Goal: Browse casually: Explore the website without a specific task or goal

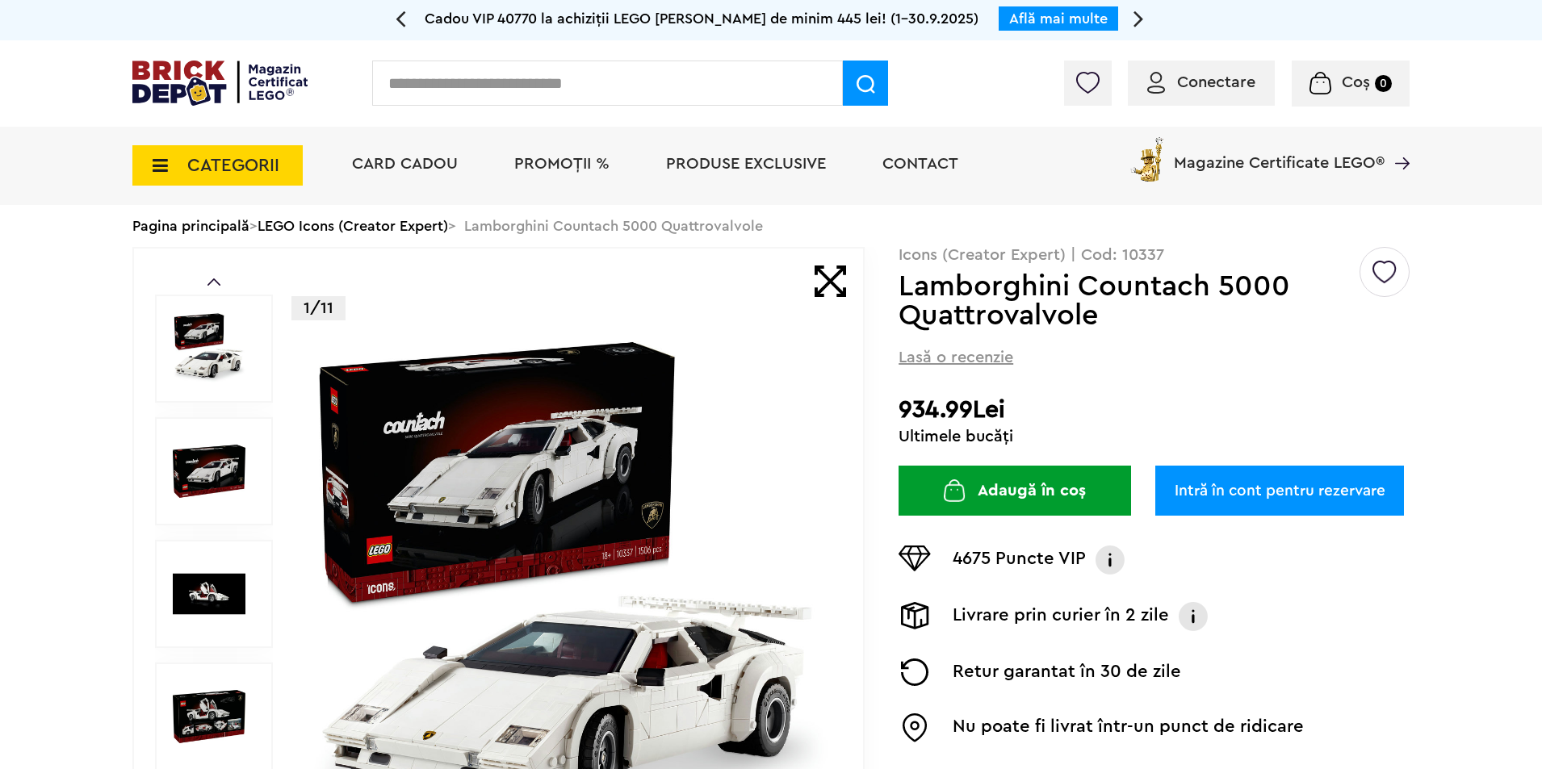
click at [225, 162] on span "CATEGORII" at bounding box center [233, 166] width 92 height 18
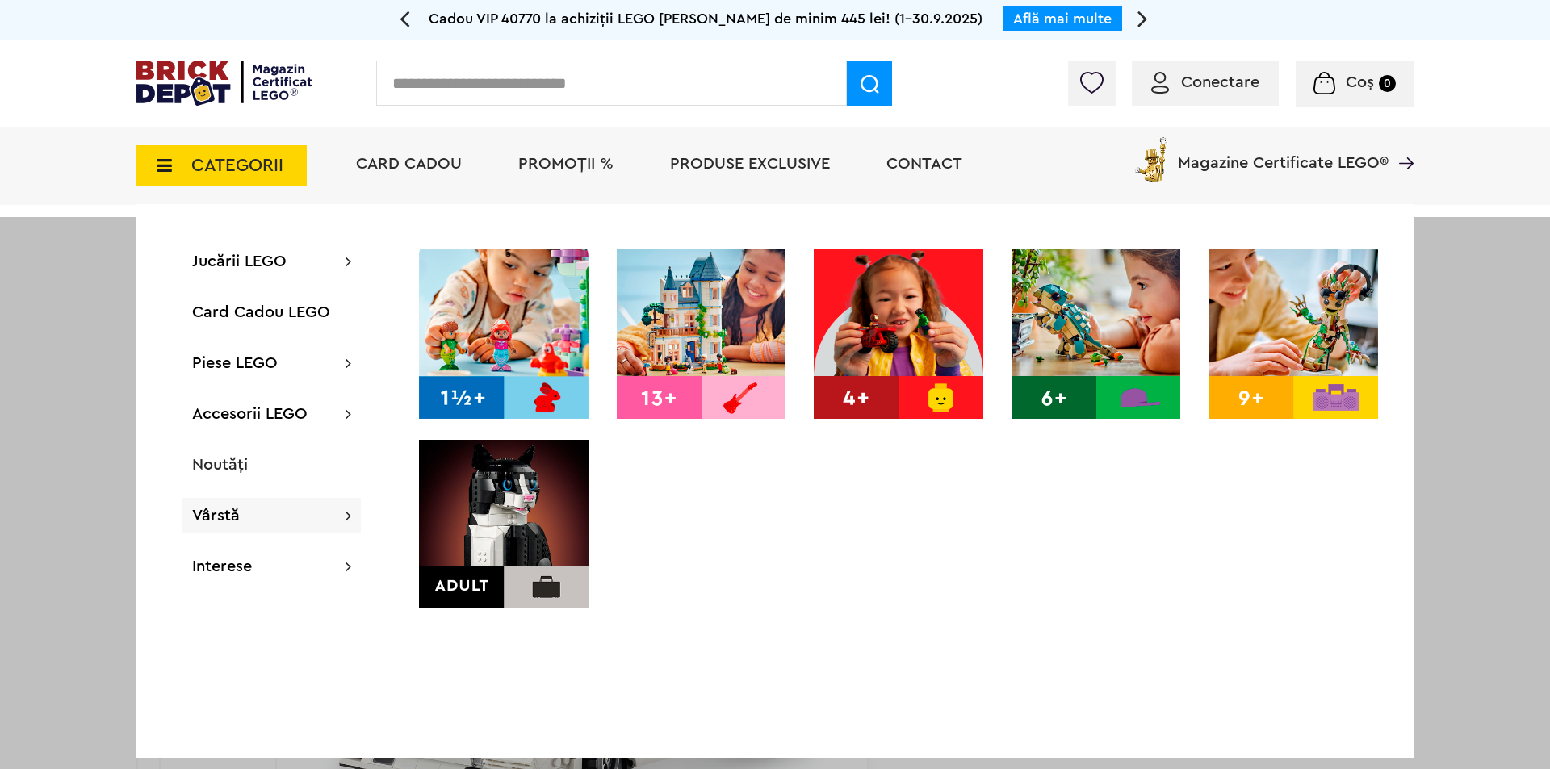
click at [468, 538] on img at bounding box center [504, 525] width 170 height 170
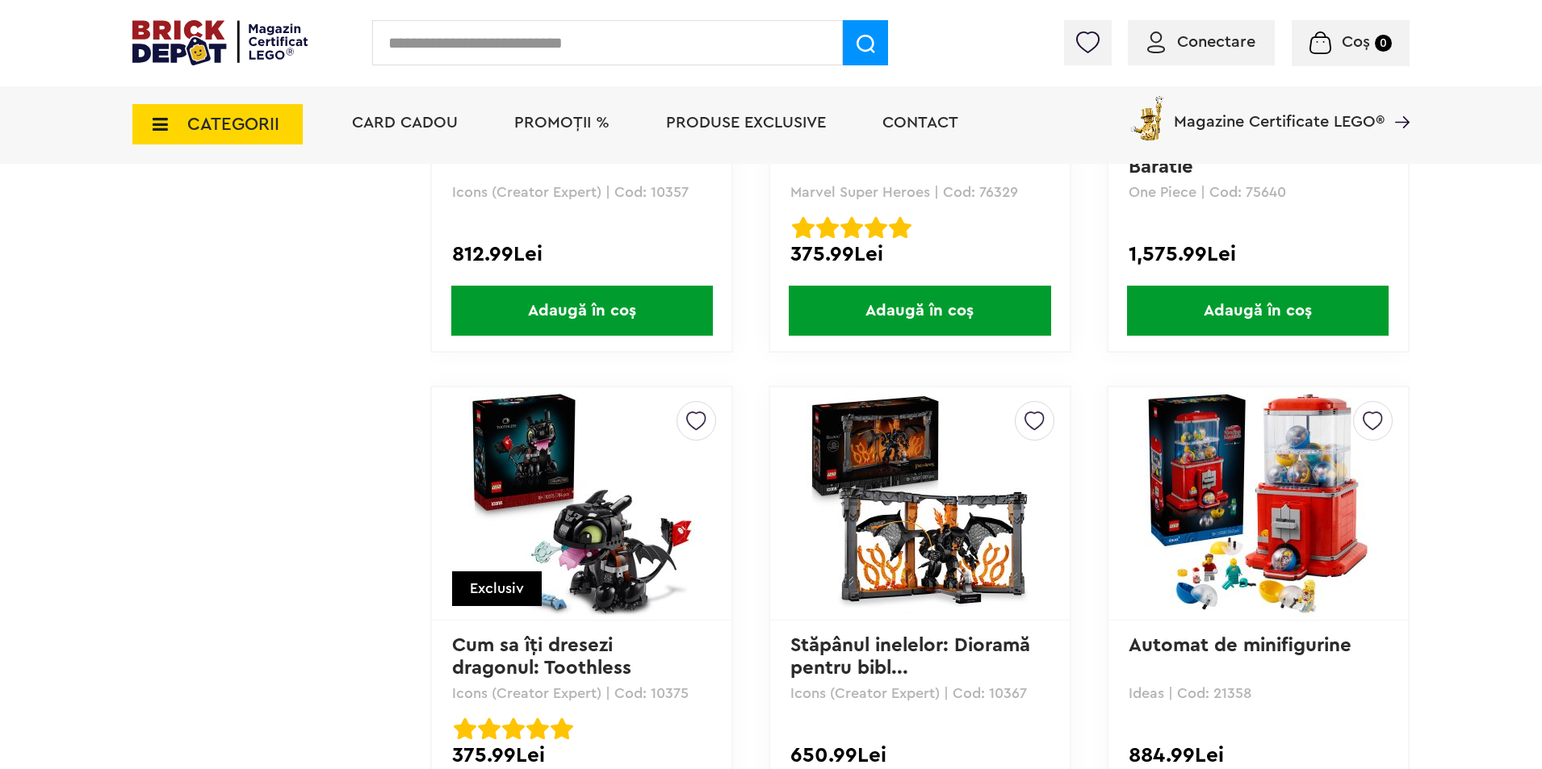
scroll to position [3310, 0]
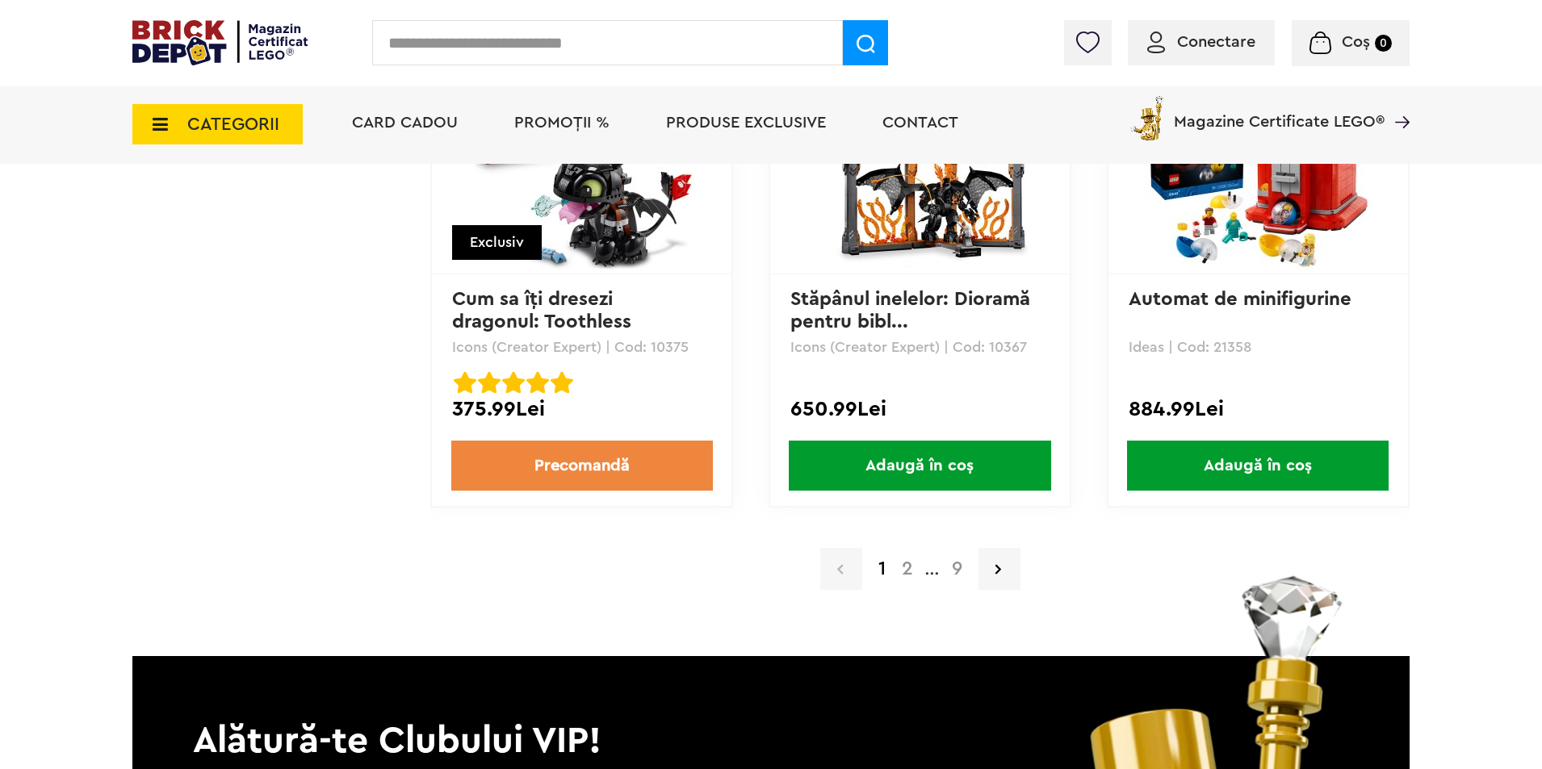
click at [955, 566] on a=Adult&order=1&page=9"] "9" at bounding box center [957, 569] width 27 height 19
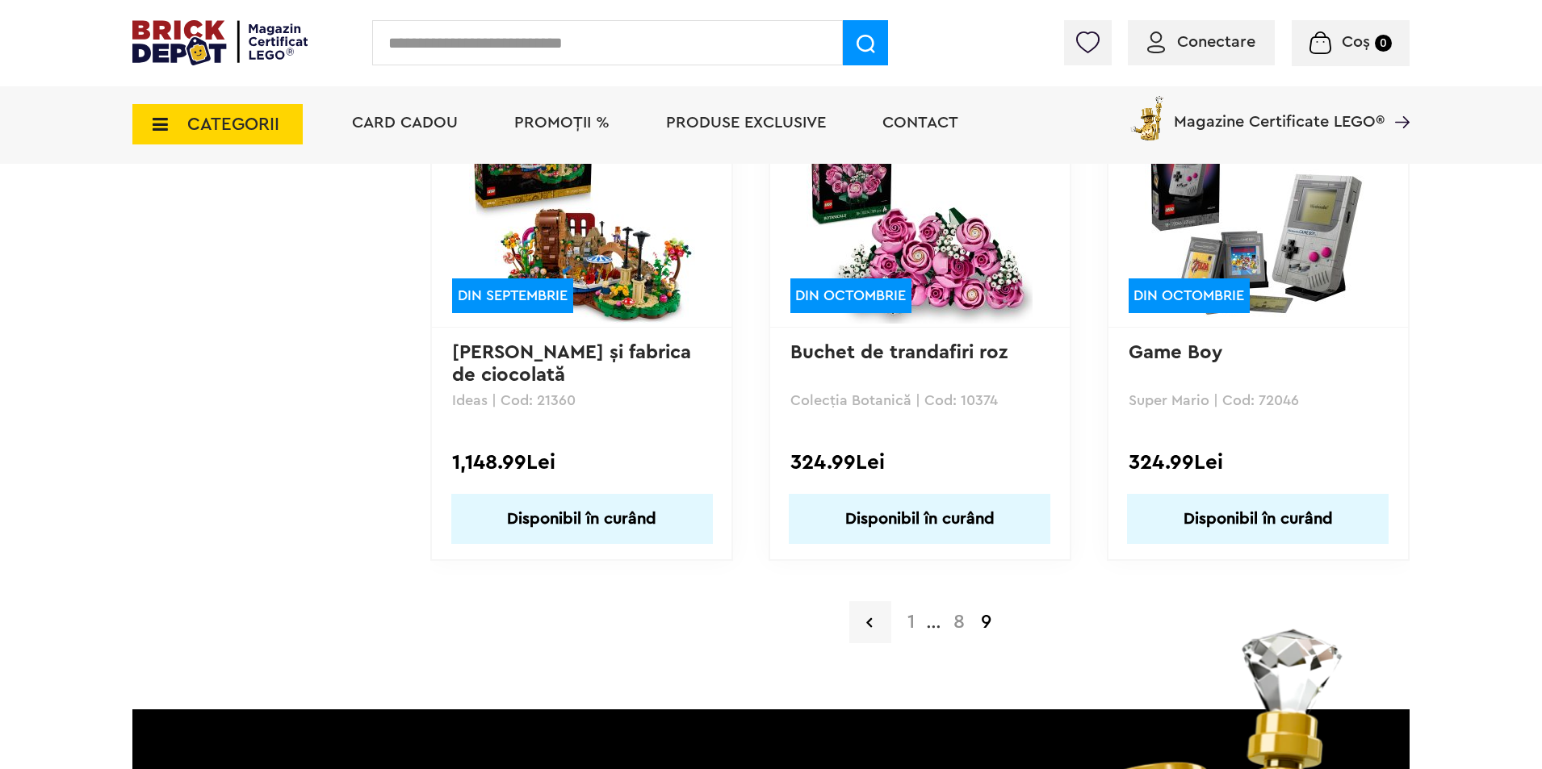
scroll to position [2261, 0]
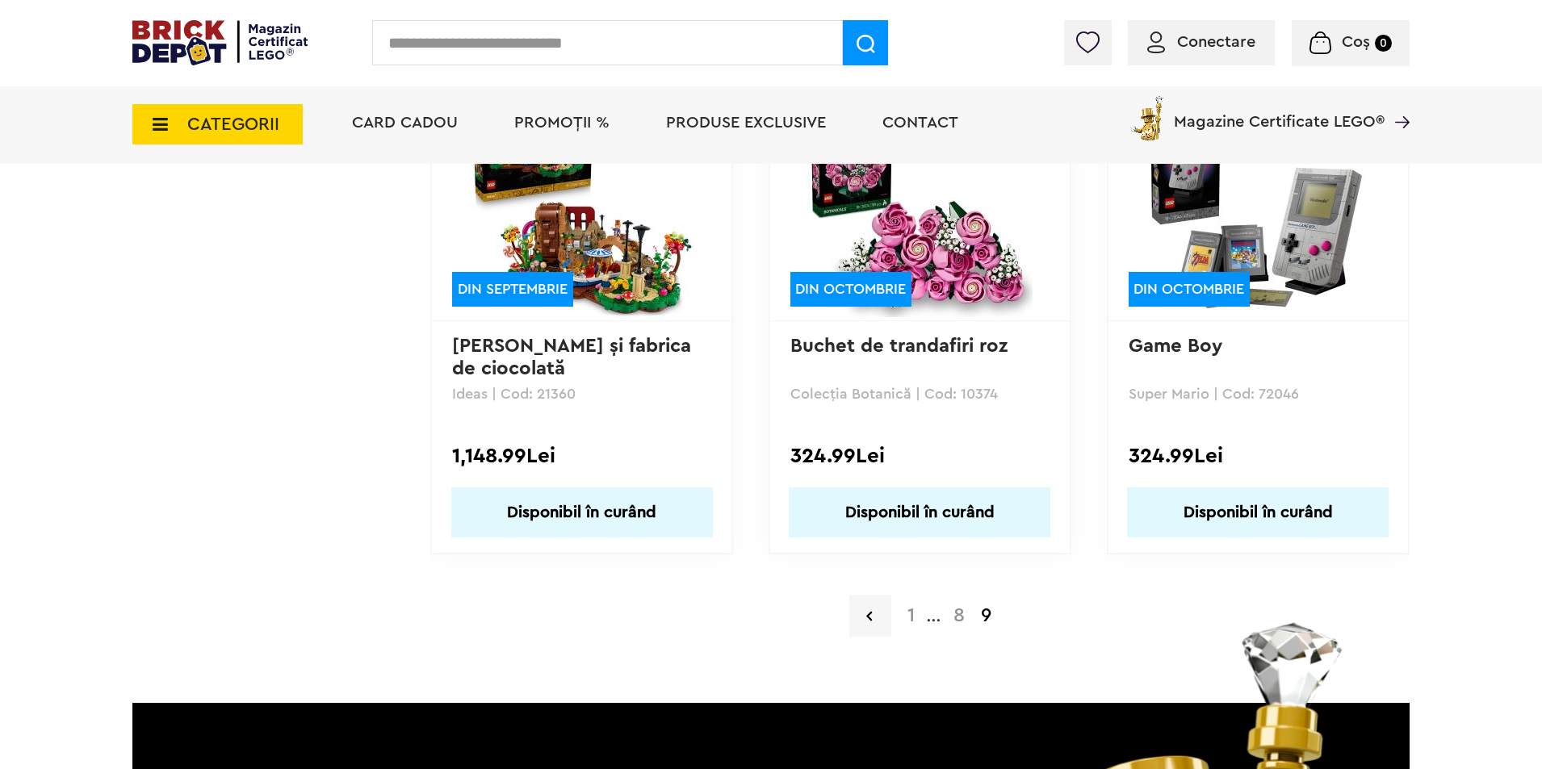
click at [955, 616] on a=Adult&order=1&page=8"] "8" at bounding box center [959, 615] width 27 height 19
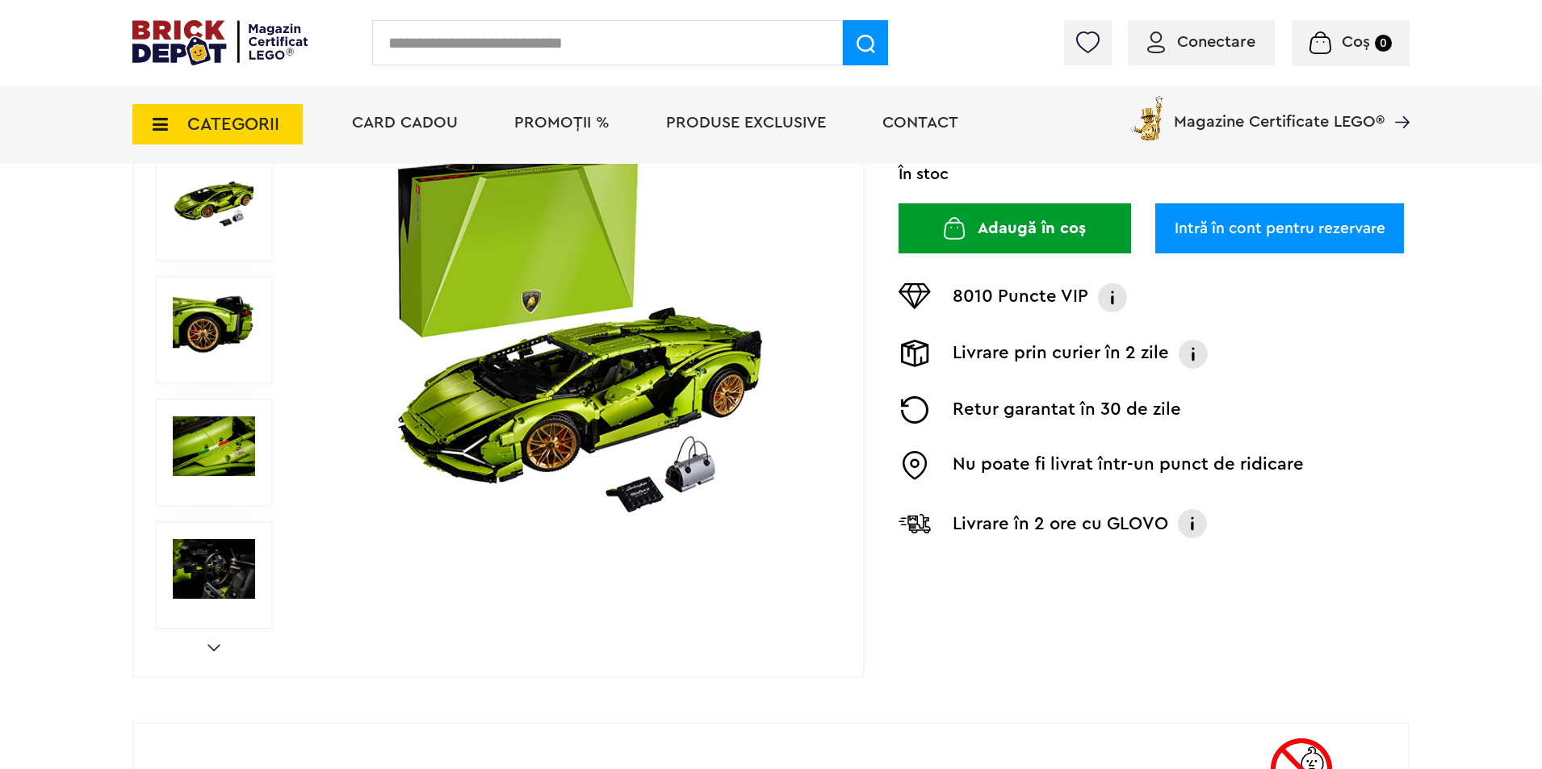
scroll to position [323, 0]
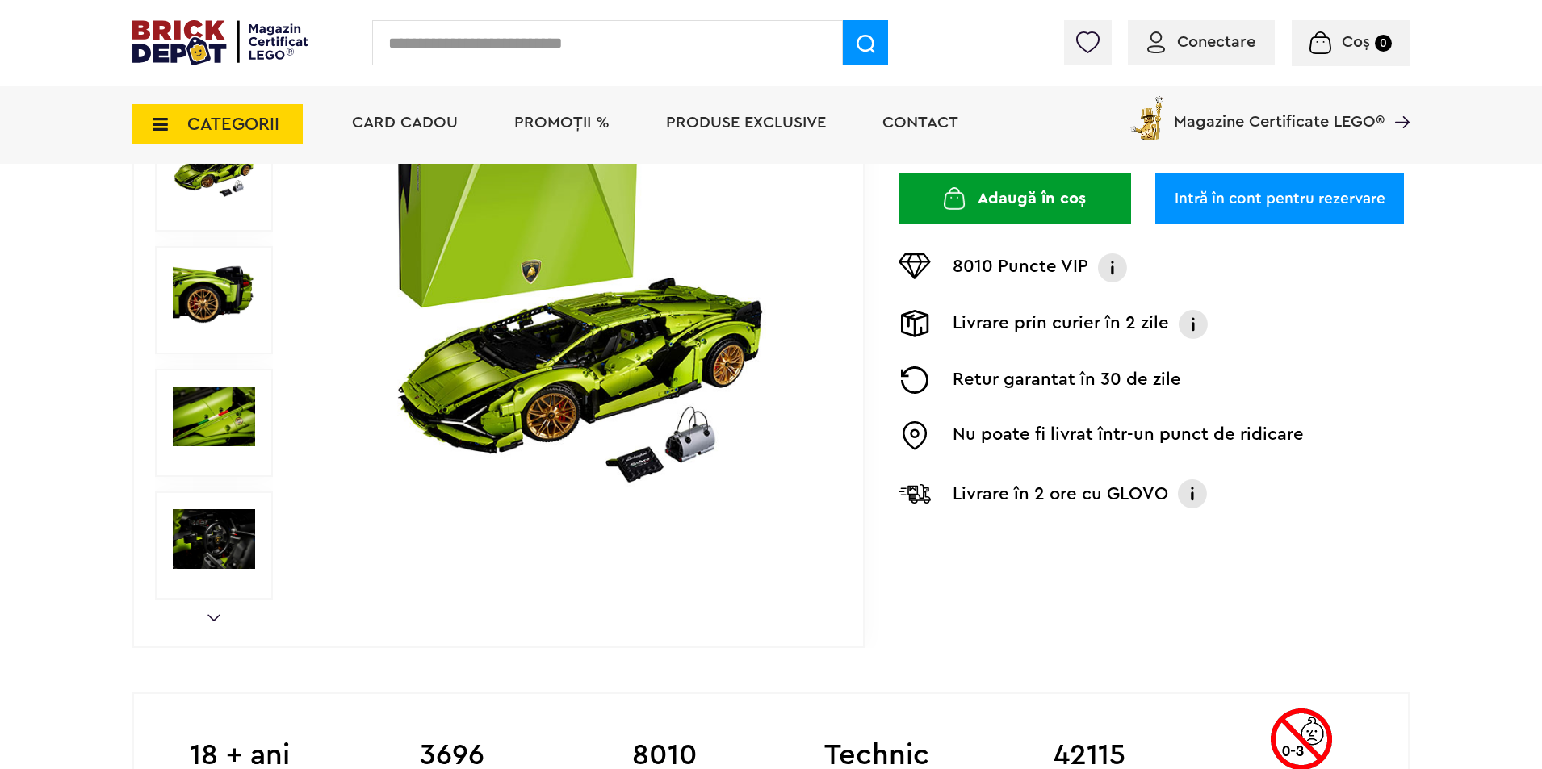
click at [222, 618] on div "Prev Next 1/18" at bounding box center [498, 300] width 732 height 695
click at [211, 618] on link "Next" at bounding box center [214, 617] width 13 height 7
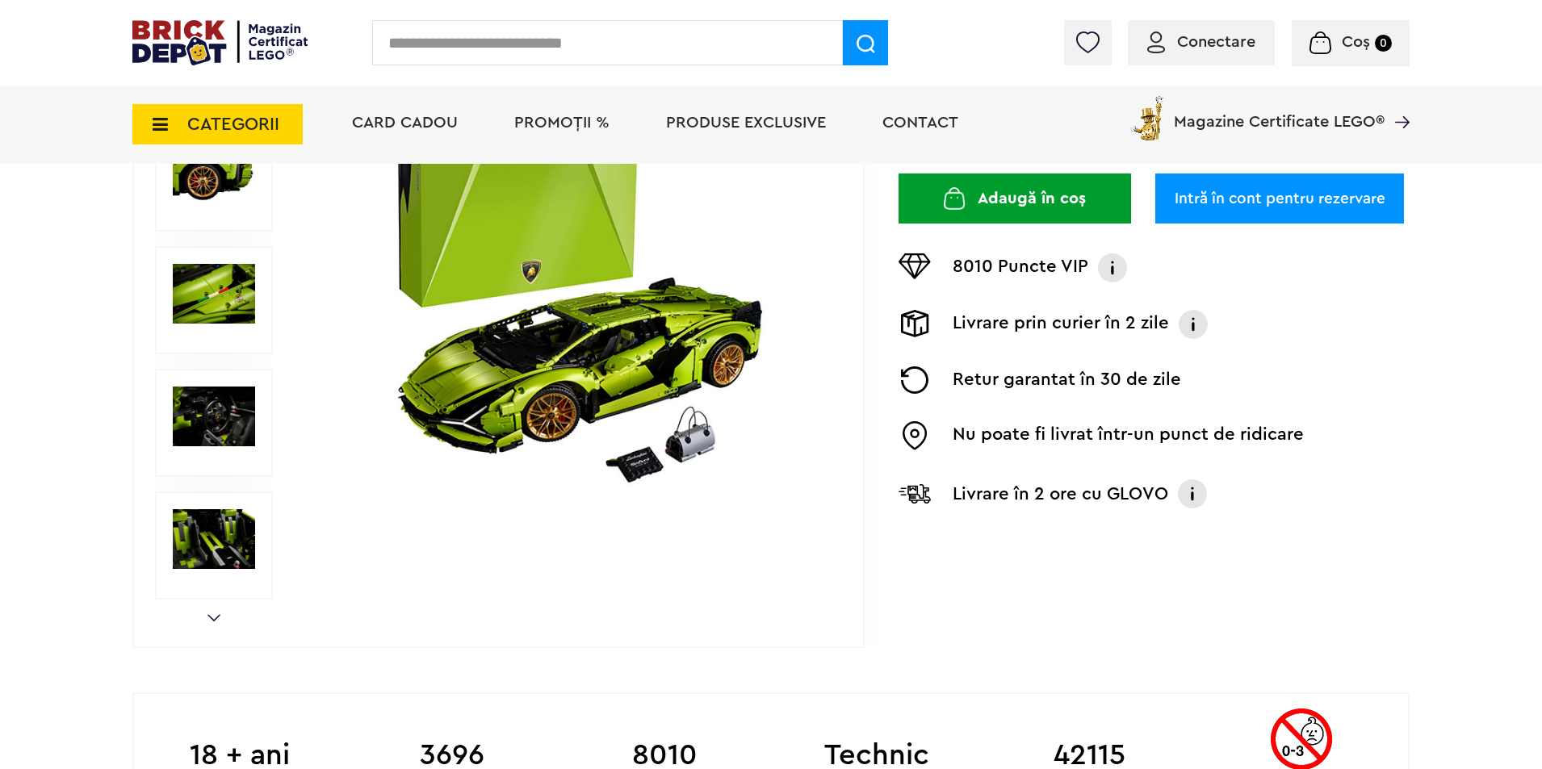
click at [206, 623] on div "Prev Next 1/18" at bounding box center [498, 300] width 732 height 695
click at [216, 618] on link "Next" at bounding box center [214, 617] width 13 height 7
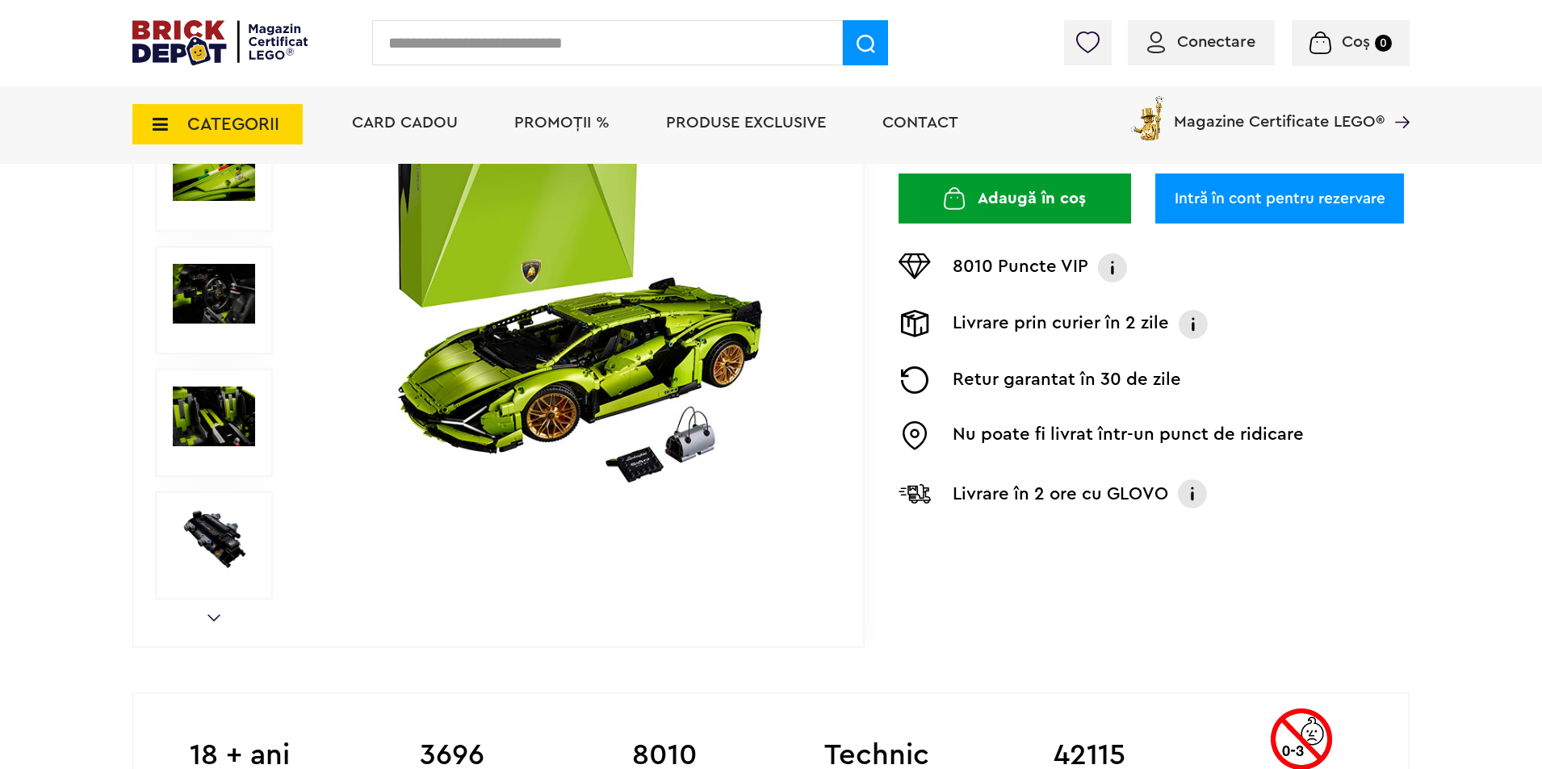
click at [216, 618] on link "Next" at bounding box center [214, 617] width 13 height 7
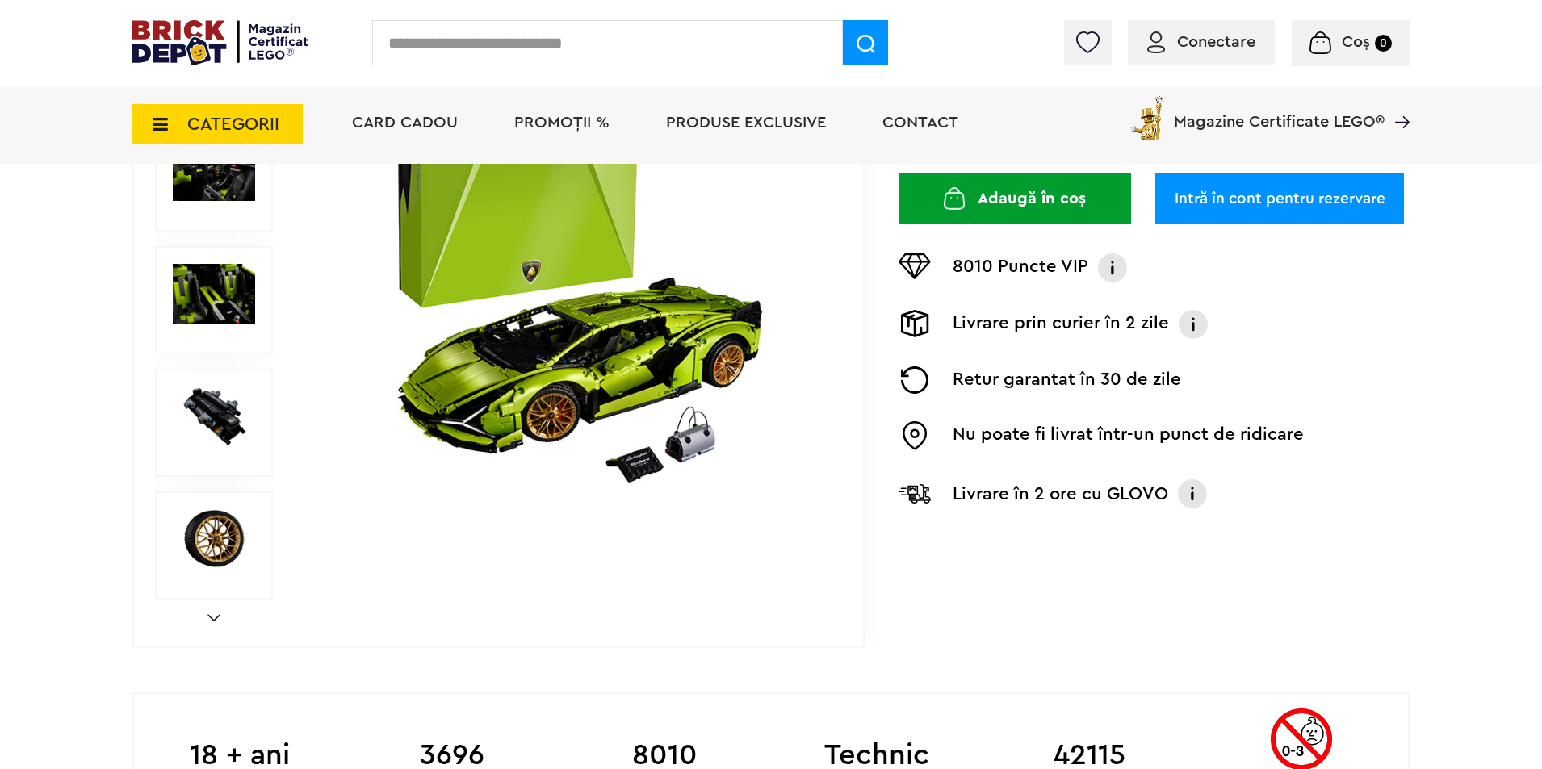
click at [216, 618] on link "Next" at bounding box center [214, 617] width 13 height 7
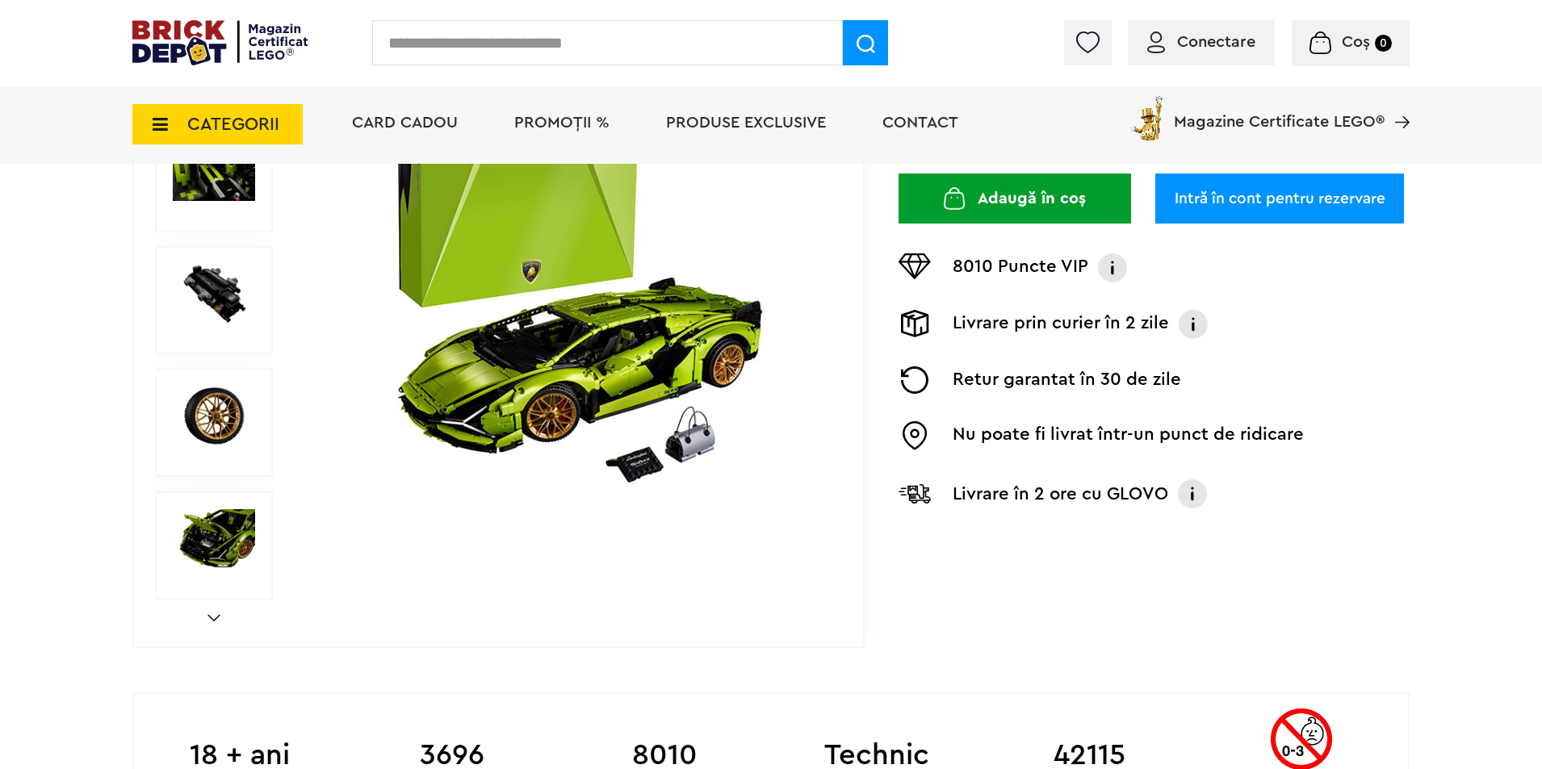
click at [216, 618] on link "Next" at bounding box center [214, 617] width 13 height 7
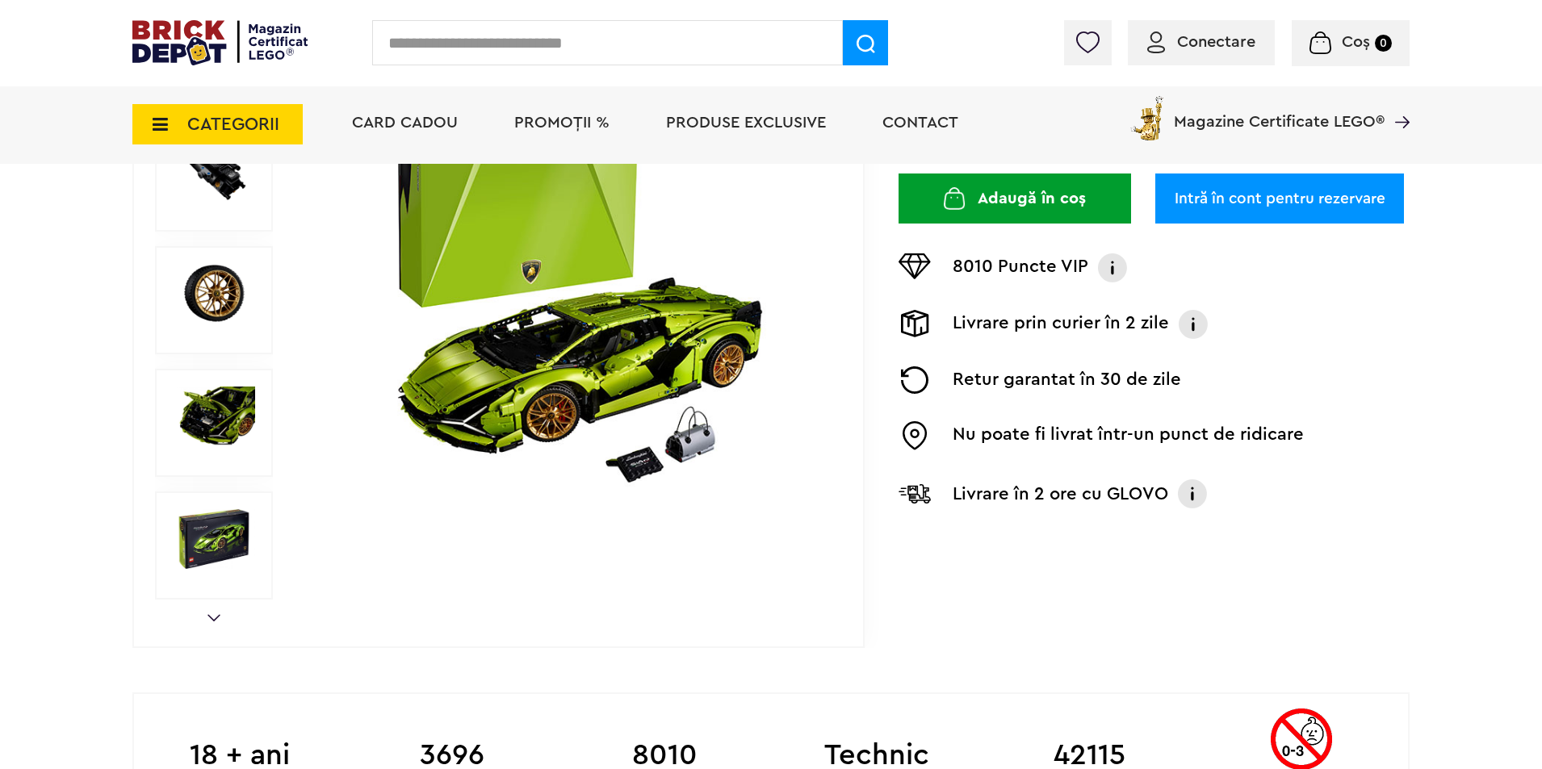
click at [216, 618] on link "Next" at bounding box center [214, 617] width 13 height 7
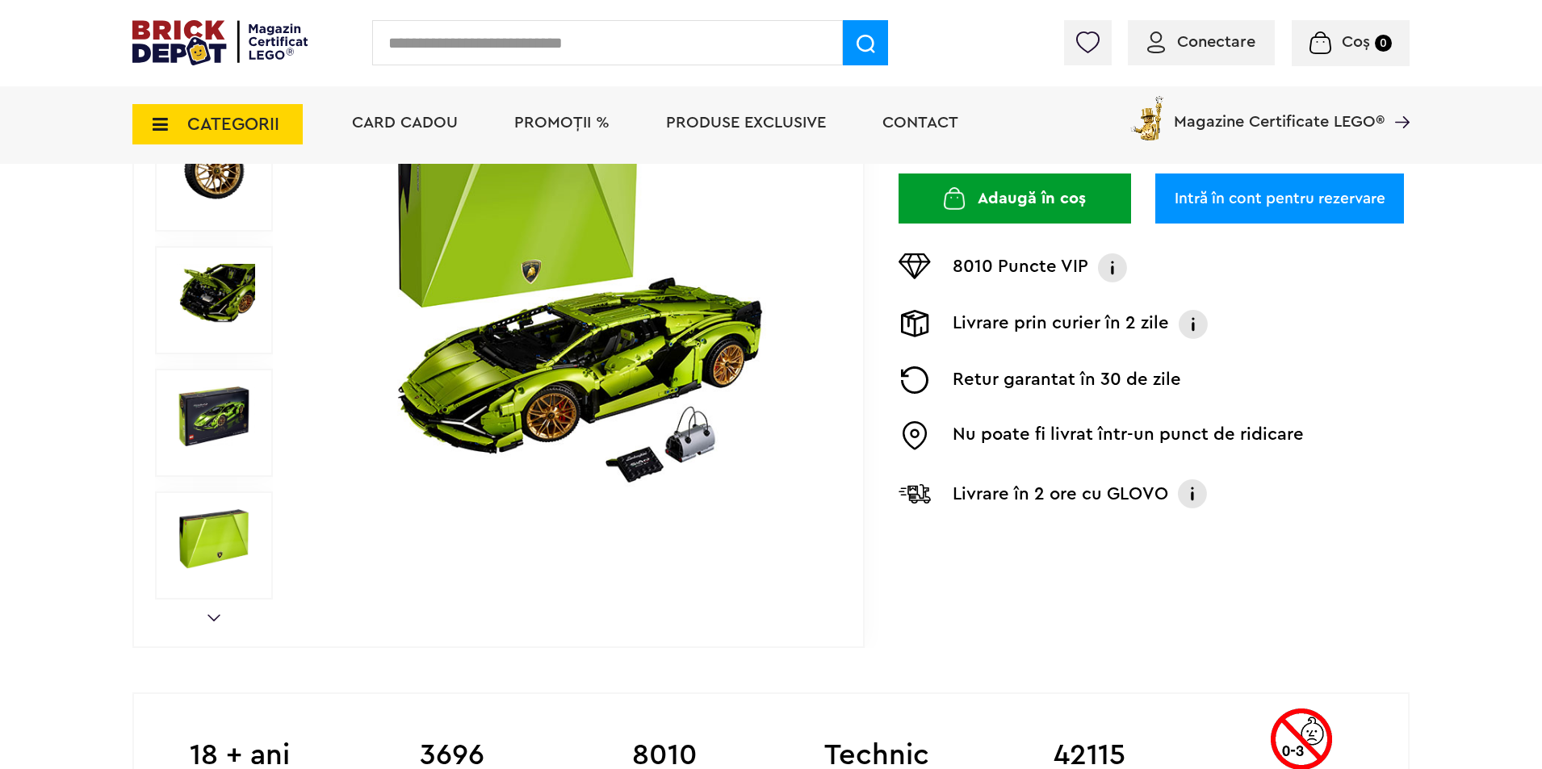
click at [221, 418] on img at bounding box center [214, 417] width 82 height 60
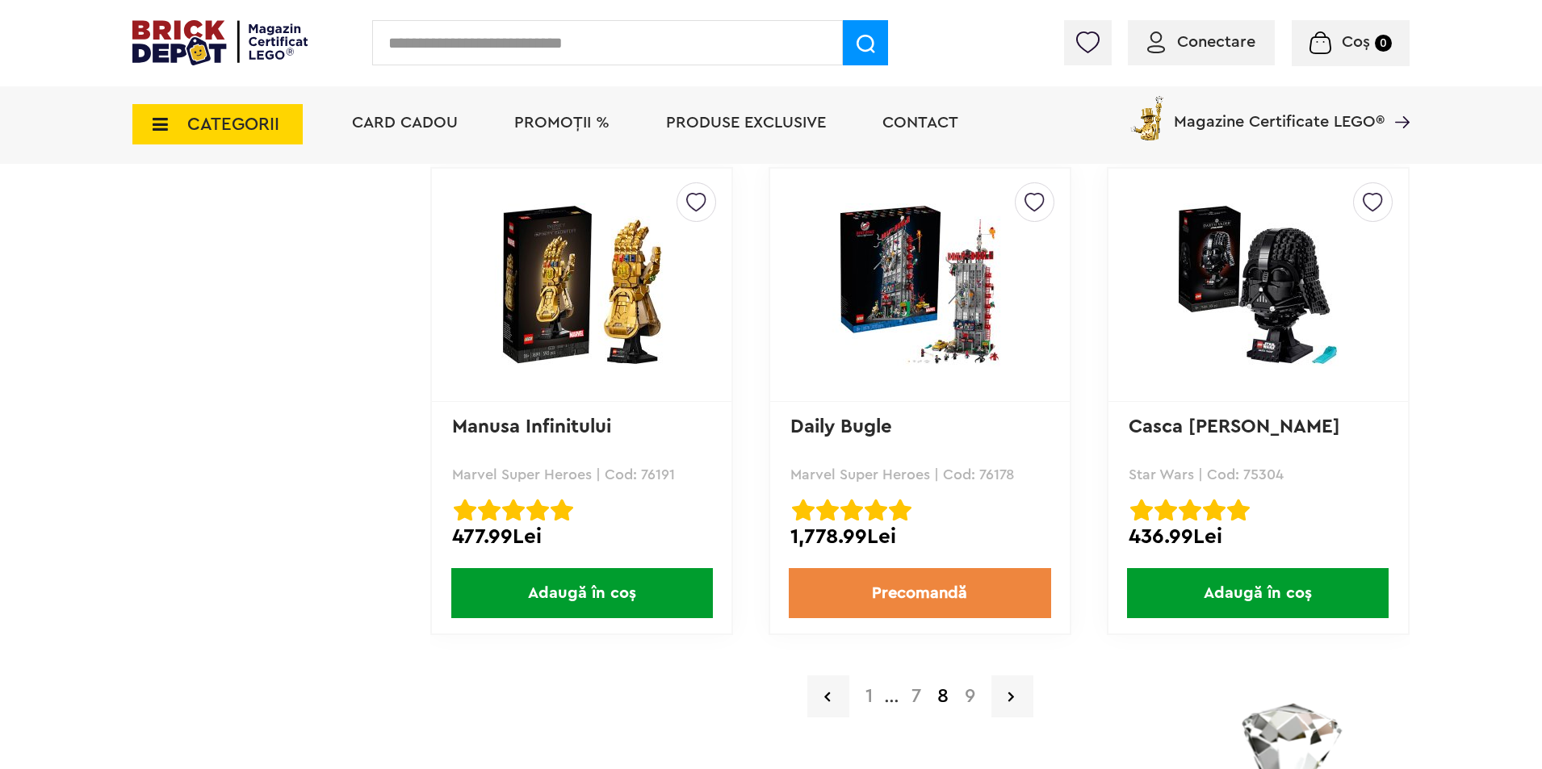
scroll to position [3230, 0]
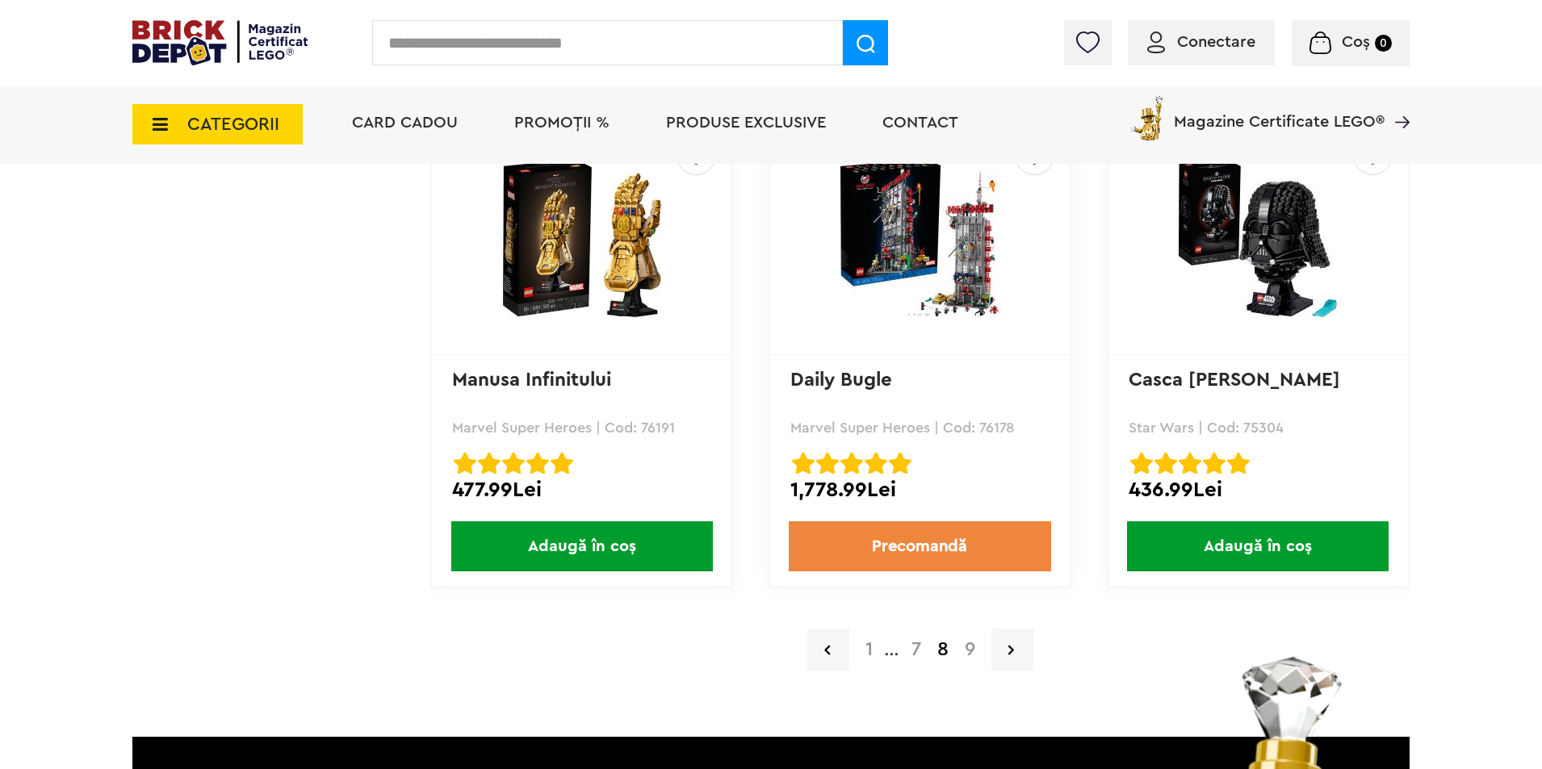
click at [916, 649] on a=Adult&order=1&page=7"] "7" at bounding box center [917, 649] width 26 height 19
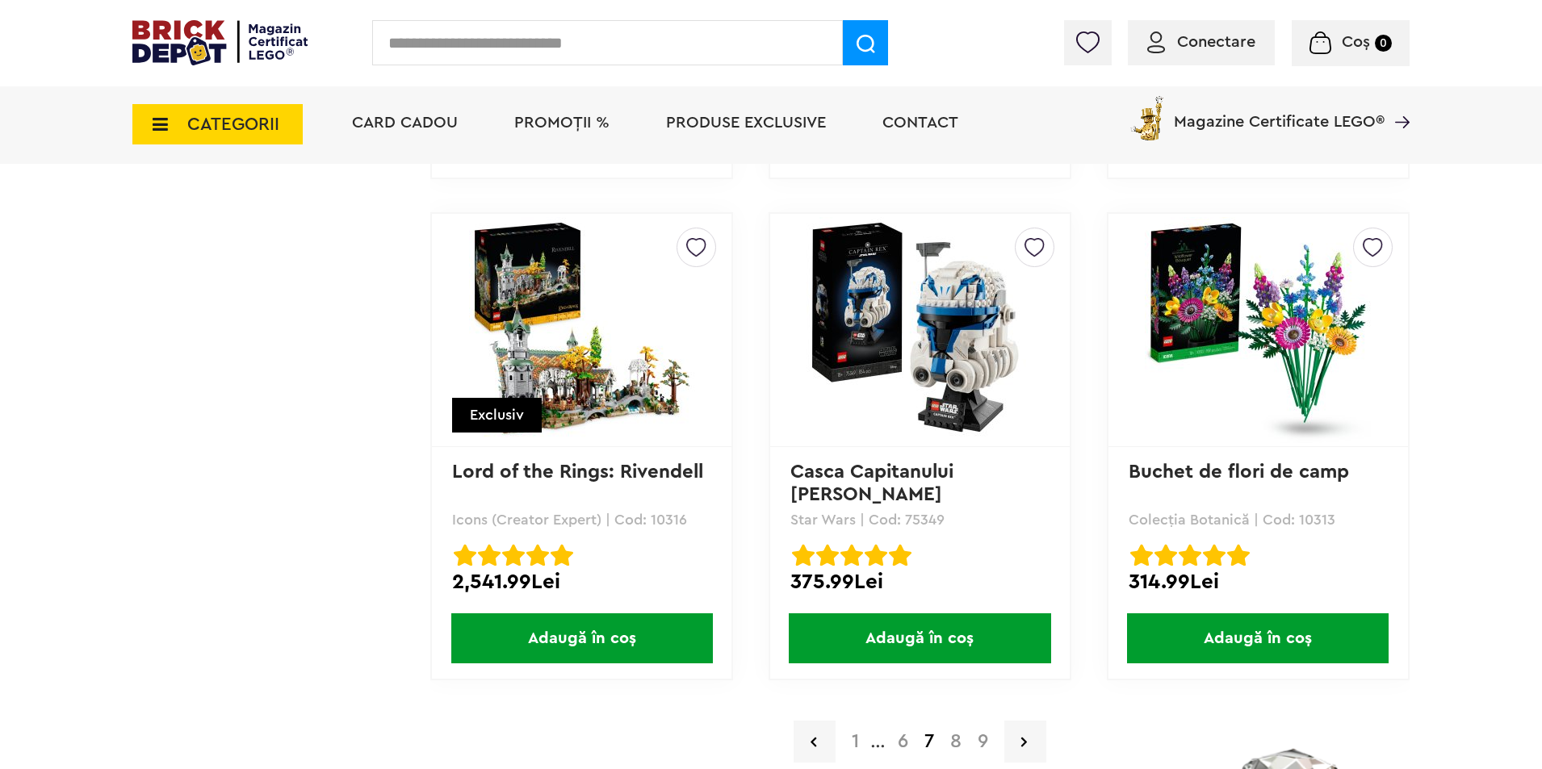
scroll to position [3230, 0]
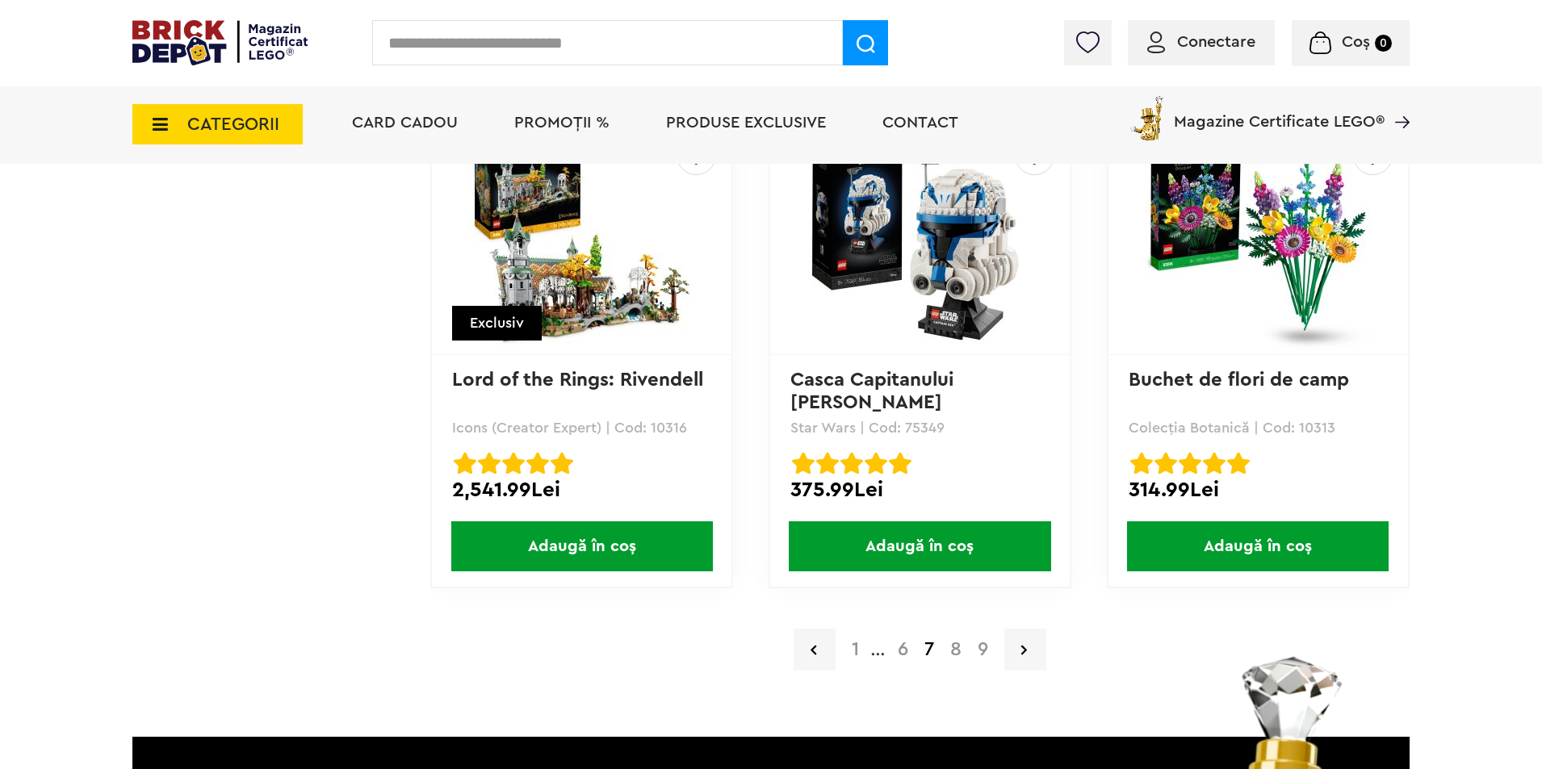
click at [904, 657] on a=Adult&order=1&page=6"] "6" at bounding box center [903, 649] width 27 height 19
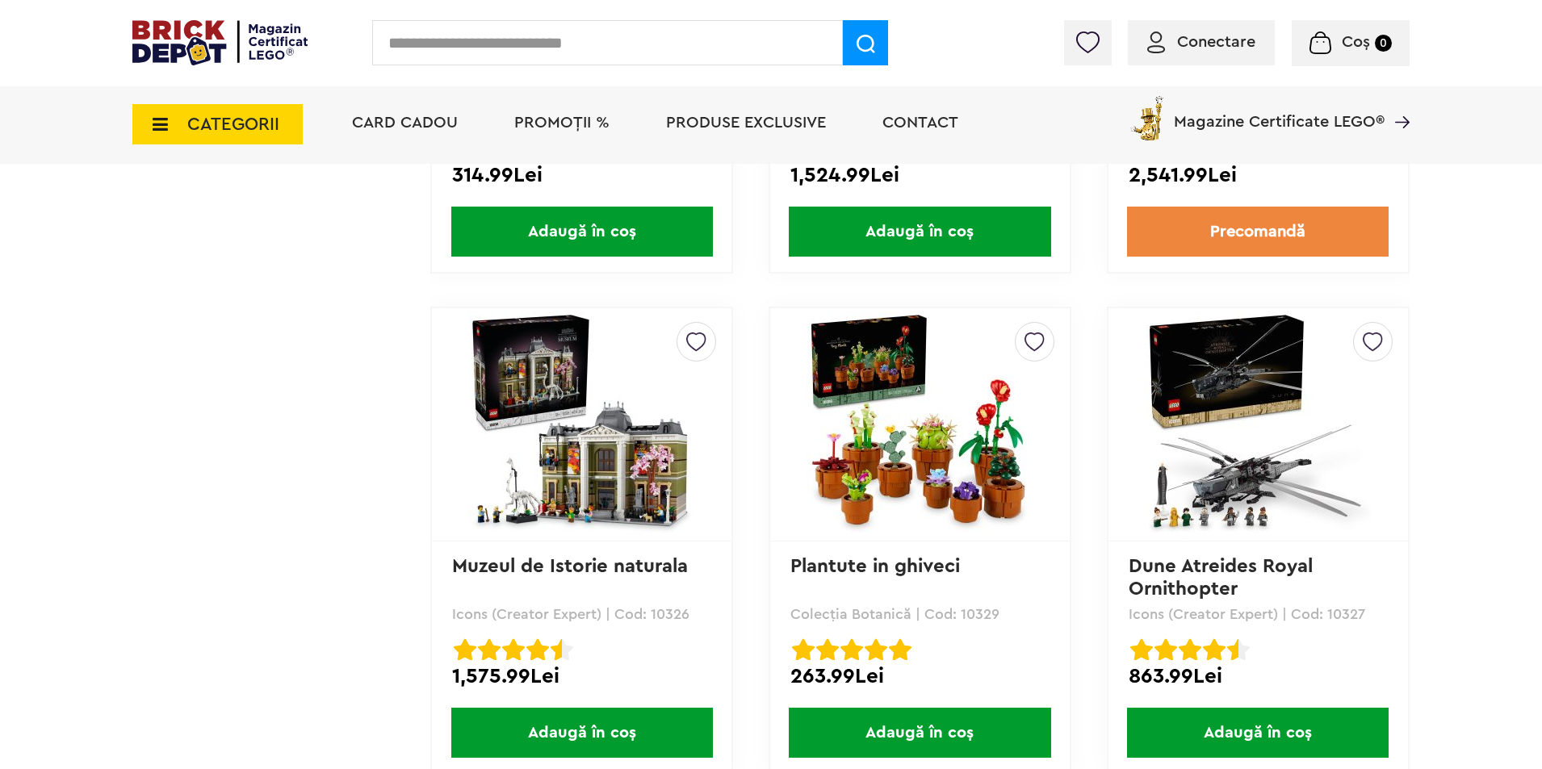
scroll to position [3391, 0]
